Goal: Information Seeking & Learning: Learn about a topic

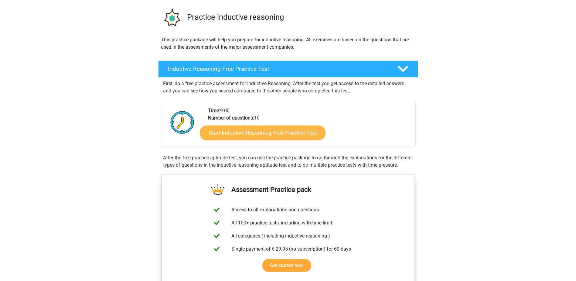
scroll to position [40, 0]
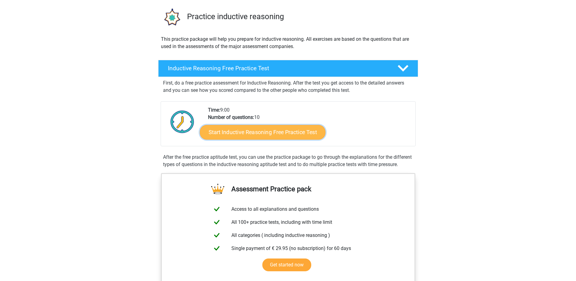
click at [277, 134] on link "Start Inductive Reasoning Free Practice Test" at bounding box center [263, 132] width 126 height 15
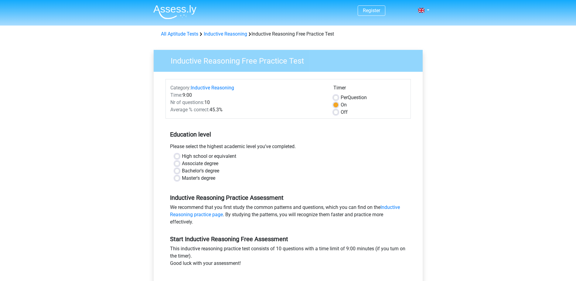
click at [208, 159] on label "High school or equivalent" at bounding box center [209, 156] width 54 height 7
click at [180, 159] on input "High school or equivalent" at bounding box center [177, 156] width 5 height 6
radio input "true"
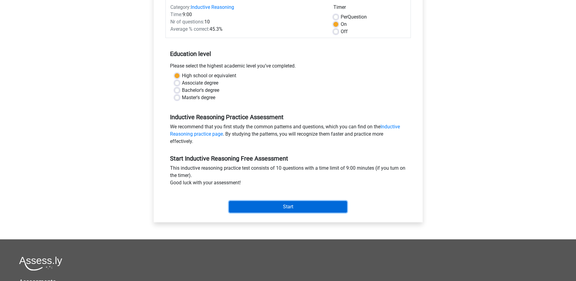
click at [257, 205] on input "Start" at bounding box center [288, 207] width 118 height 12
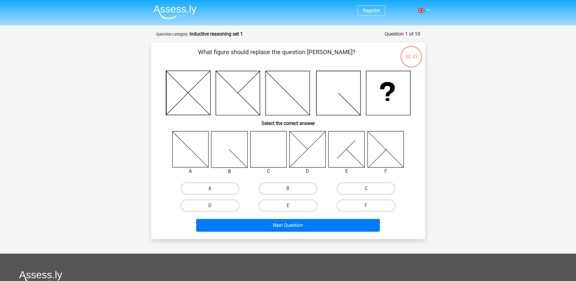
click at [262, 149] on icon at bounding box center [268, 149] width 36 height 36
click at [365, 187] on label "C" at bounding box center [366, 188] width 59 height 12
click at [366, 188] on input "C" at bounding box center [368, 190] width 4 height 4
radio input "true"
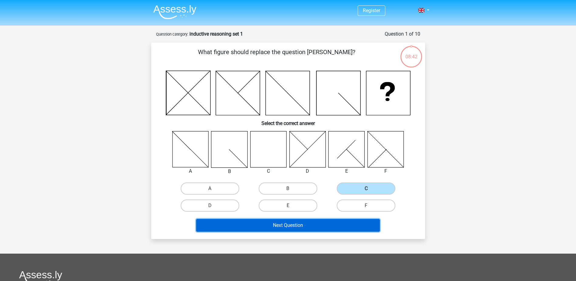
click at [310, 224] on button "Next Question" at bounding box center [288, 225] width 184 height 13
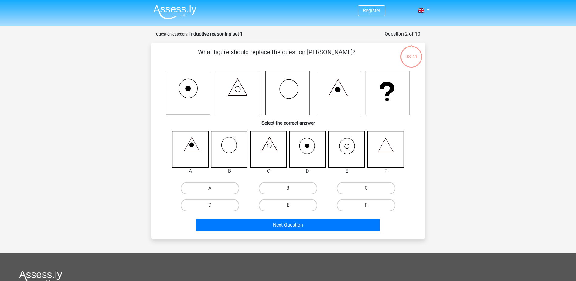
scroll to position [30, 0]
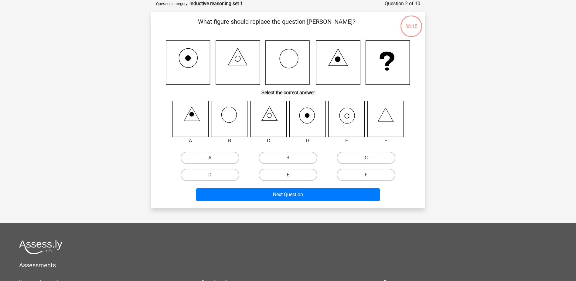
drag, startPoint x: 269, startPoint y: 172, endPoint x: 275, endPoint y: 182, distance: 12.1
click at [269, 172] on label "E" at bounding box center [288, 175] width 59 height 12
click at [288, 175] on input "E" at bounding box center [290, 177] width 4 height 4
radio input "true"
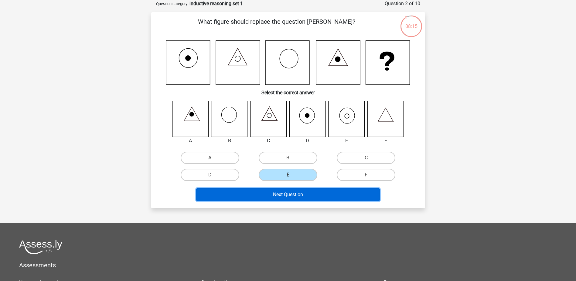
click at [284, 192] on button "Next Question" at bounding box center [288, 194] width 184 height 13
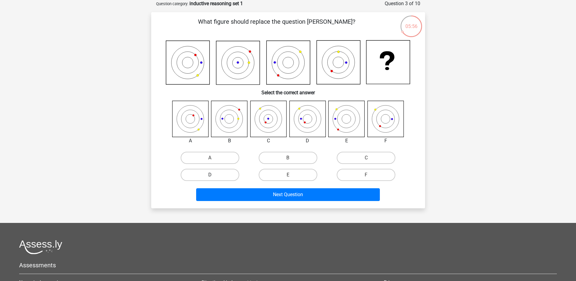
click at [231, 173] on label "D" at bounding box center [210, 175] width 59 height 12
click at [214, 175] on input "D" at bounding box center [212, 177] width 4 height 4
radio input "true"
click at [268, 187] on div "Next Question" at bounding box center [288, 193] width 255 height 20
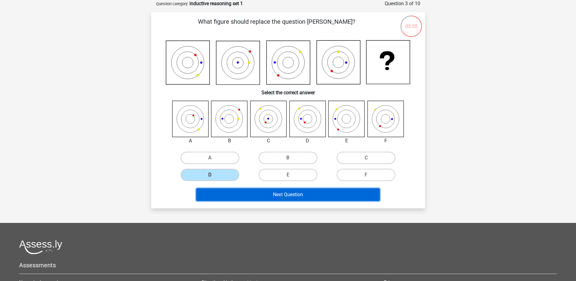
click at [268, 196] on button "Next Question" at bounding box center [288, 194] width 184 height 13
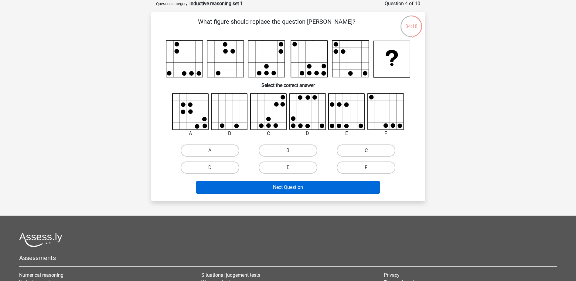
drag, startPoint x: 228, startPoint y: 167, endPoint x: 257, endPoint y: 191, distance: 38.0
click at [231, 169] on label "D" at bounding box center [210, 167] width 59 height 12
click at [214, 169] on input "D" at bounding box center [212, 169] width 4 height 4
radio input "true"
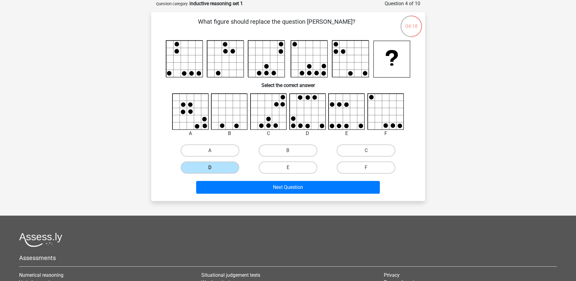
drag, startPoint x: 269, startPoint y: 196, endPoint x: 270, endPoint y: 190, distance: 5.8
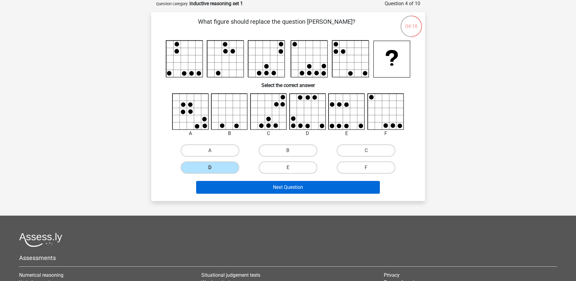
click at [269, 195] on div "Next Question" at bounding box center [288, 188] width 235 height 15
click at [270, 190] on button "Next Question" at bounding box center [288, 187] width 184 height 13
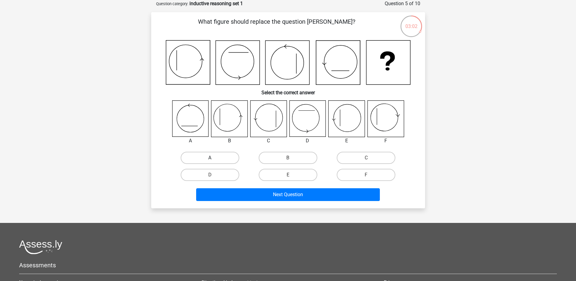
click at [206, 155] on label "A" at bounding box center [210, 158] width 59 height 12
click at [210, 158] on input "A" at bounding box center [212, 160] width 4 height 4
radio input "true"
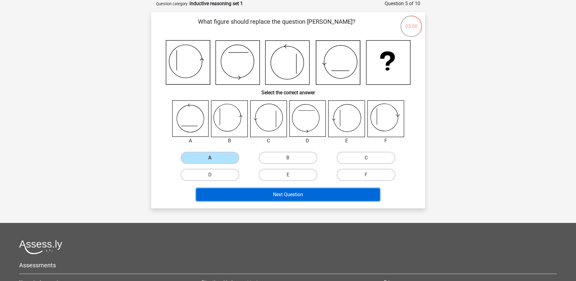
click at [268, 191] on button "Next Question" at bounding box center [288, 194] width 184 height 13
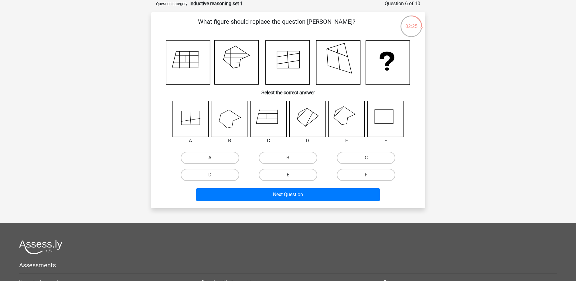
click at [294, 173] on label "E" at bounding box center [288, 175] width 59 height 12
click at [292, 175] on input "E" at bounding box center [290, 177] width 4 height 4
radio input "true"
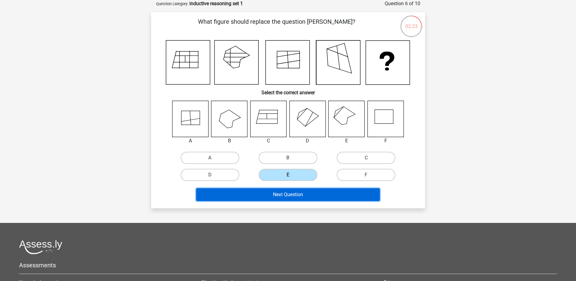
click at [270, 201] on button "Next Question" at bounding box center [288, 194] width 184 height 13
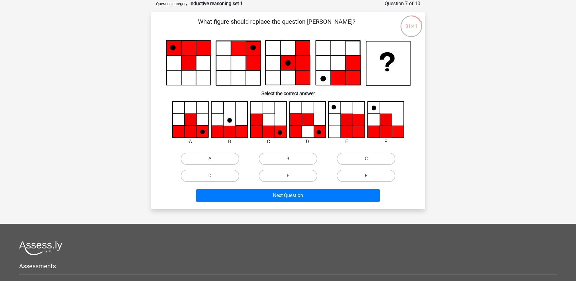
click at [300, 158] on label "B" at bounding box center [288, 159] width 59 height 12
click at [292, 159] on input "B" at bounding box center [290, 161] width 4 height 4
radio input "true"
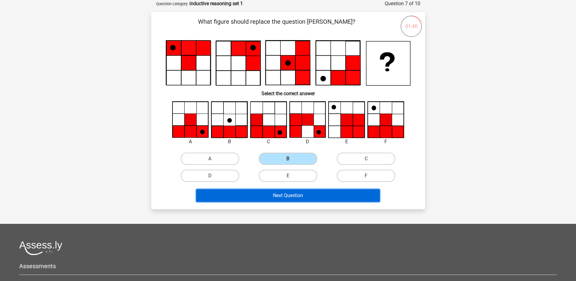
click at [271, 200] on button "Next Question" at bounding box center [288, 195] width 184 height 13
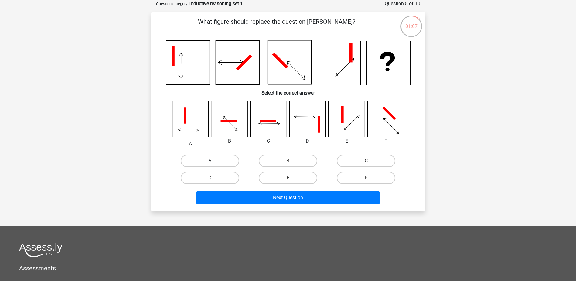
click at [212, 160] on label "A" at bounding box center [210, 161] width 59 height 12
click at [212, 161] on input "A" at bounding box center [212, 163] width 4 height 4
radio input "true"
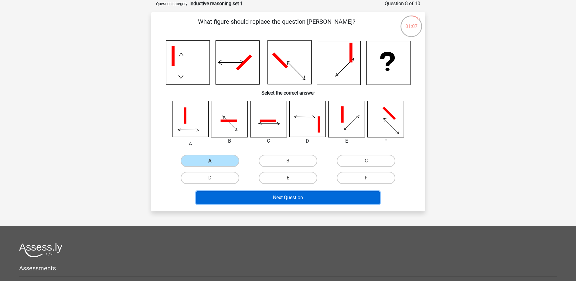
click at [265, 195] on button "Next Question" at bounding box center [288, 197] width 184 height 13
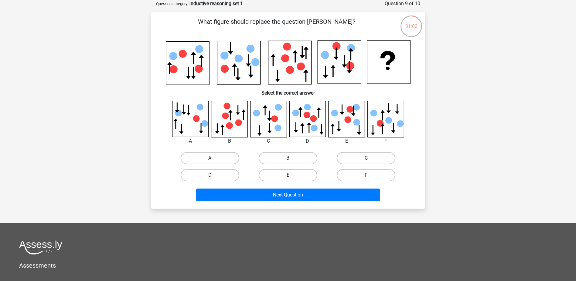
click at [289, 174] on label "E" at bounding box center [288, 175] width 59 height 12
click at [289, 175] on input "E" at bounding box center [290, 177] width 4 height 4
radio input "true"
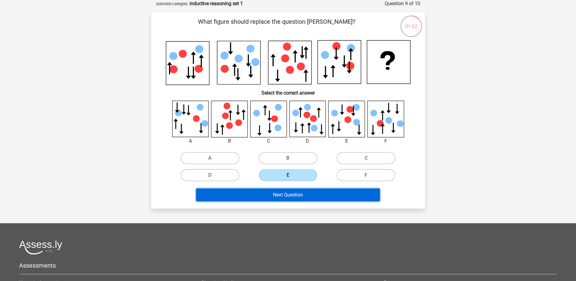
click at [295, 191] on button "Next Question" at bounding box center [288, 194] width 184 height 13
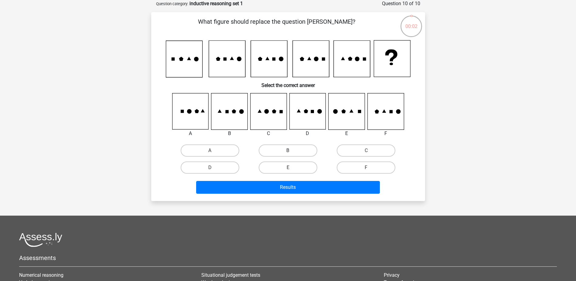
drag, startPoint x: 296, startPoint y: 147, endPoint x: 297, endPoint y: 156, distance: 8.9
click at [296, 147] on label "B" at bounding box center [288, 150] width 59 height 12
click at [292, 150] on input "B" at bounding box center [290, 152] width 4 height 4
radio input "true"
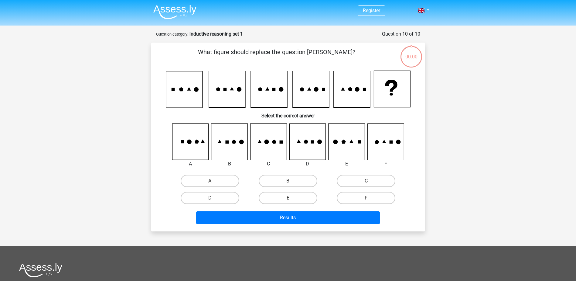
scroll to position [30, 0]
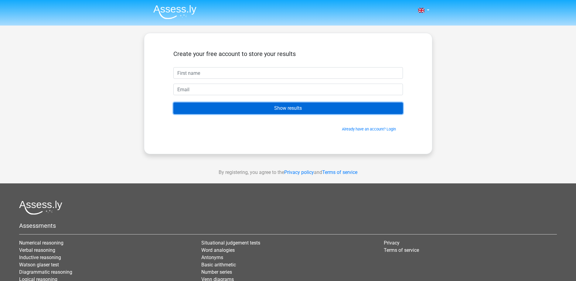
click at [273, 107] on input "Show results" at bounding box center [288, 108] width 230 height 12
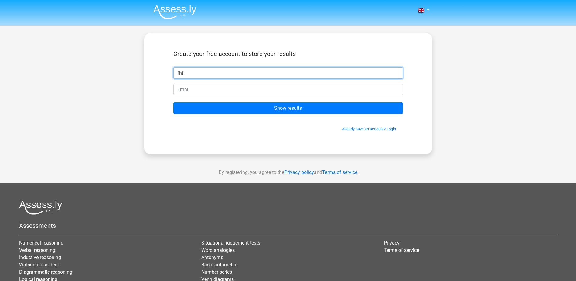
type input "fhf"
click at [243, 86] on input "email" at bounding box center [288, 90] width 230 height 12
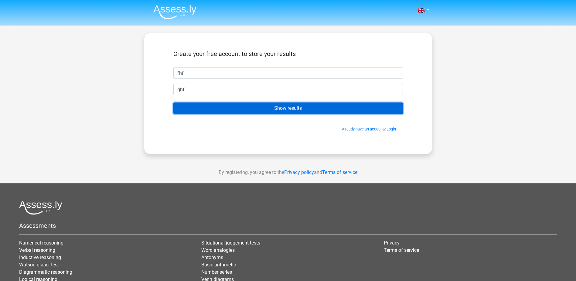
click at [240, 108] on input "Show results" at bounding box center [288, 108] width 230 height 12
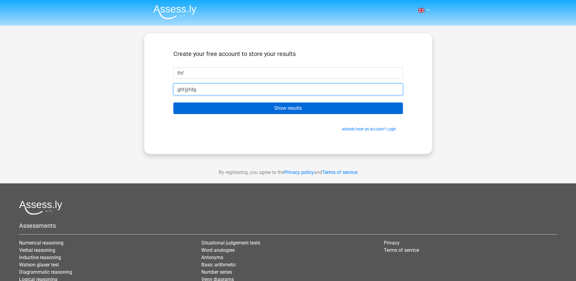
type input "ghf@fdg"
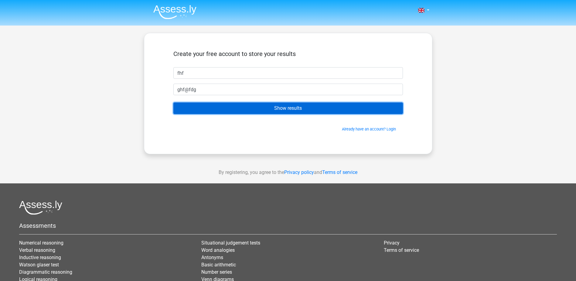
click at [263, 109] on input "Show results" at bounding box center [288, 108] width 230 height 12
